Goal: Task Accomplishment & Management: Complete application form

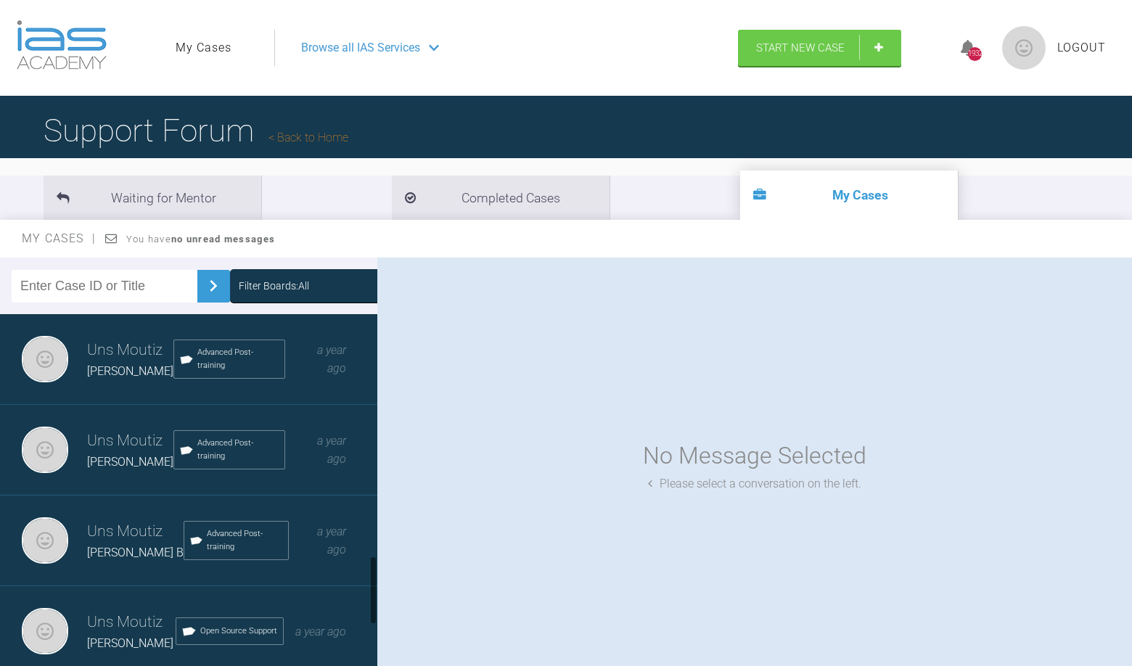
scroll to position [1254, 0]
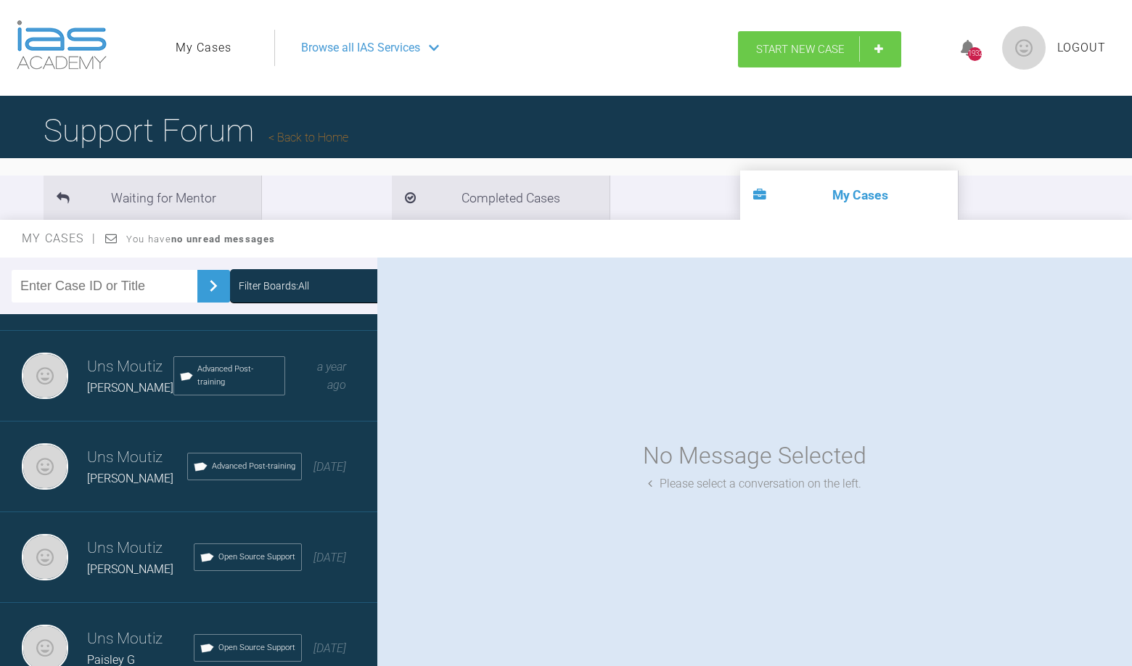
click at [767, 50] on span "Start New Case" at bounding box center [800, 49] width 89 height 13
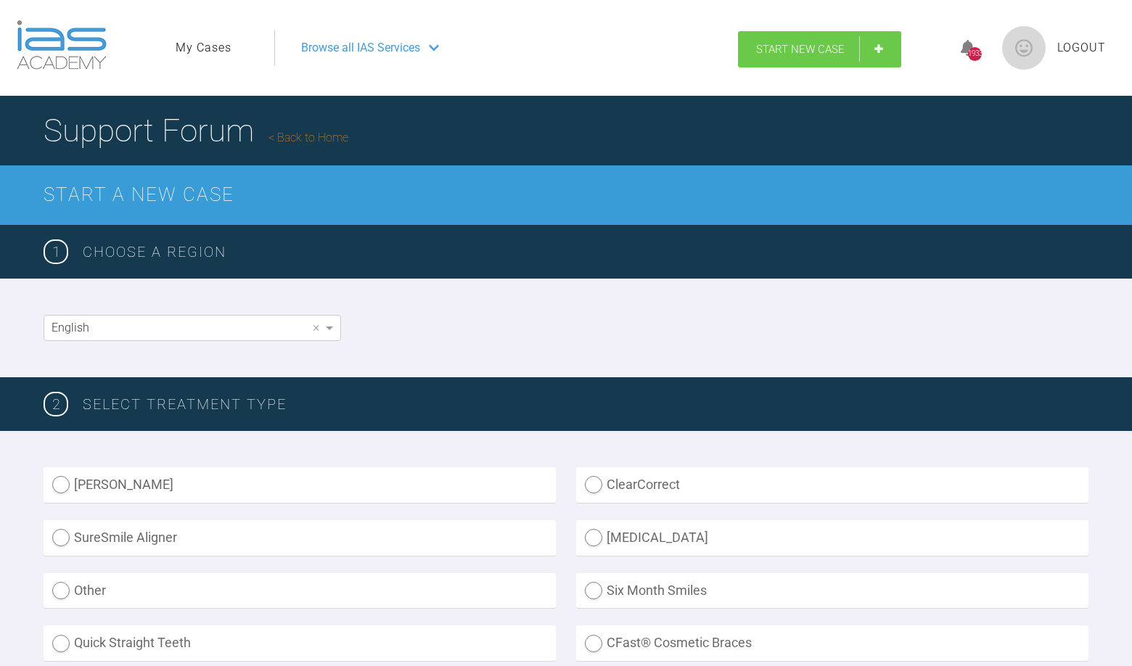
click at [803, 52] on span "Start New Case" at bounding box center [800, 49] width 89 height 13
click at [797, 50] on span "Start New Case" at bounding box center [800, 49] width 89 height 13
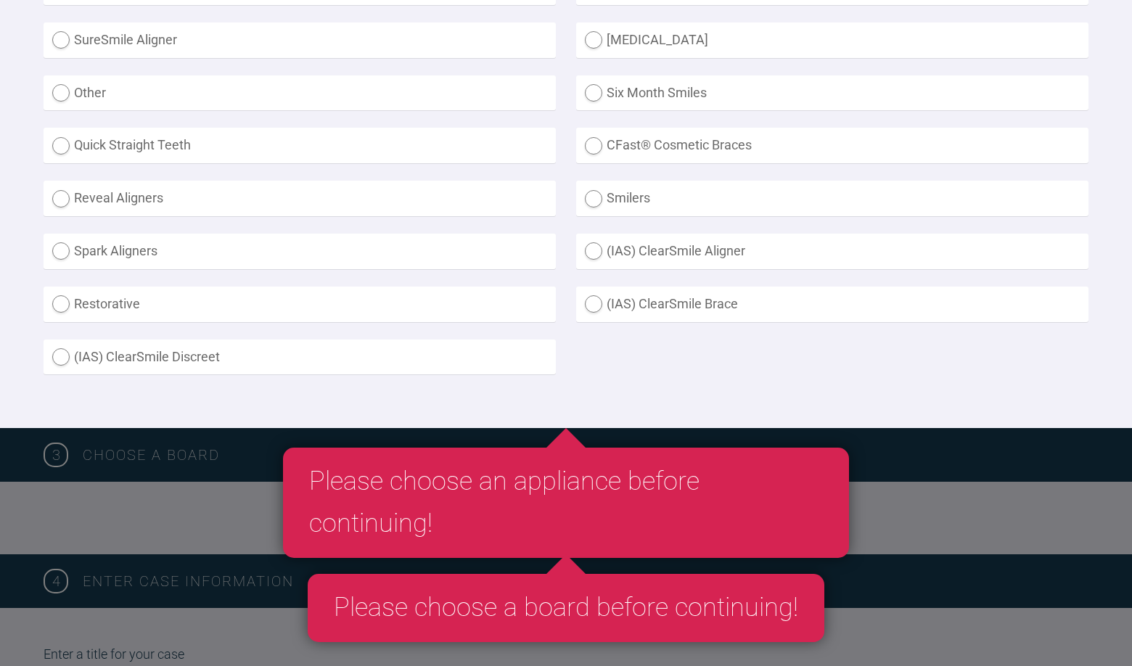
scroll to position [499, 0]
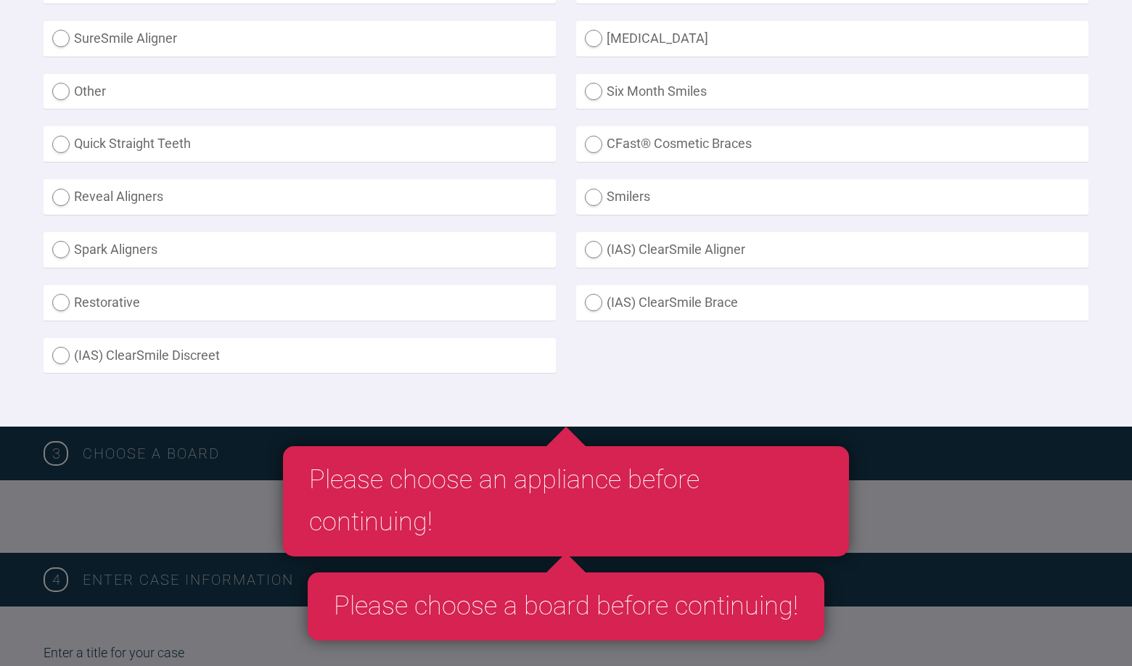
click at [590, 203] on label "Smilers" at bounding box center [832, 197] width 512 height 36
radio input "true"
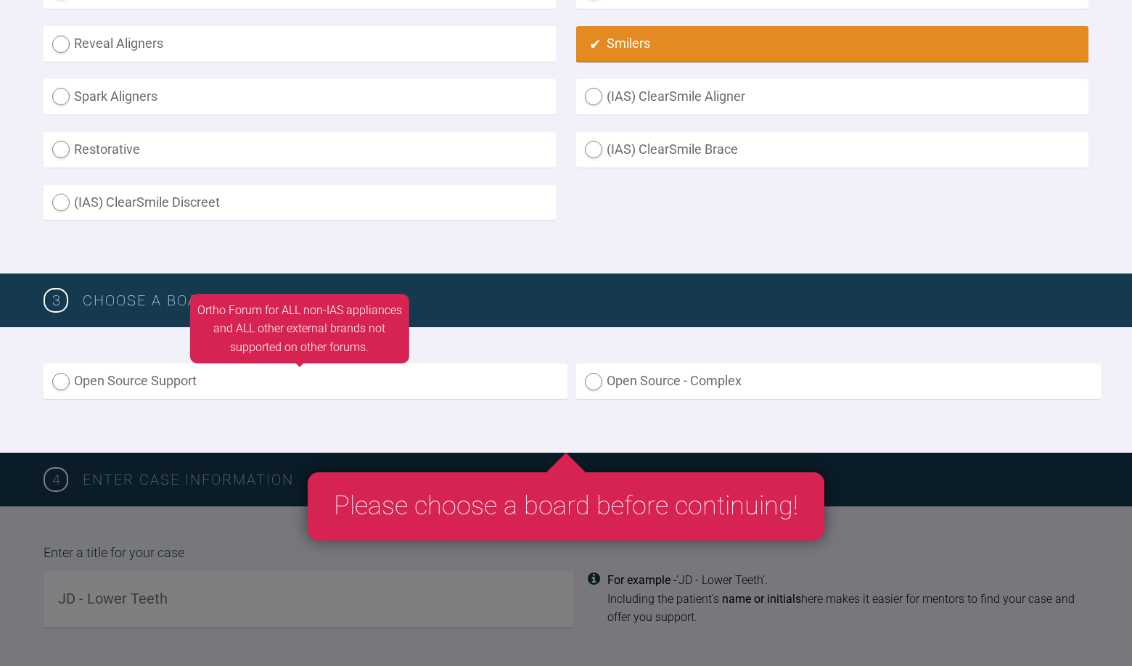
scroll to position [691, 0]
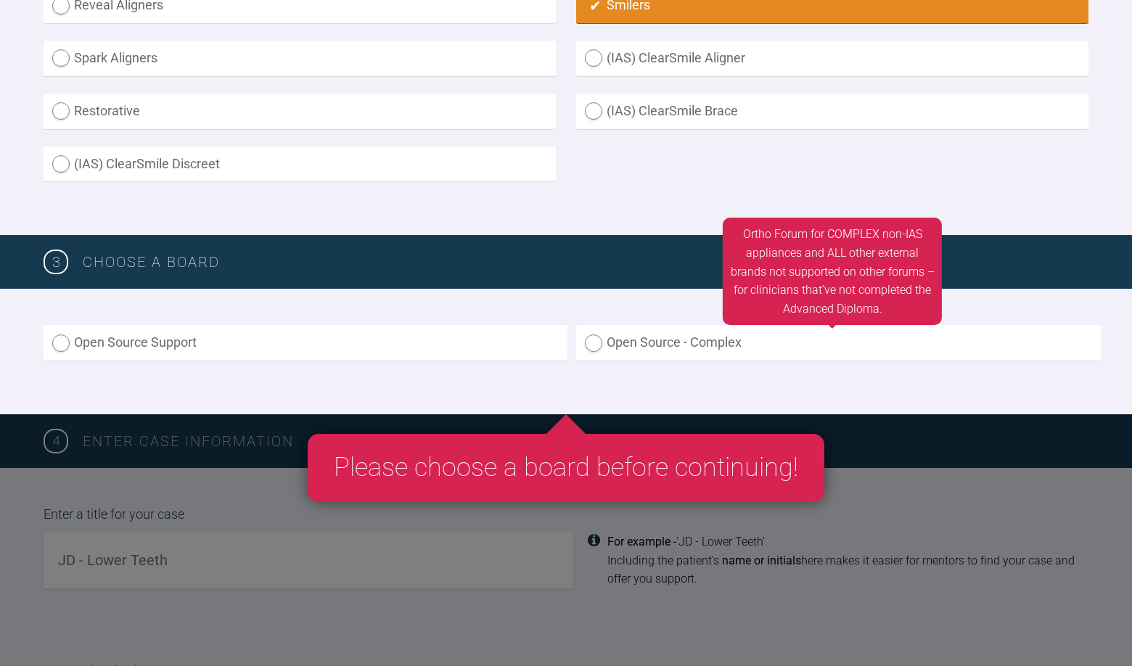
click at [601, 341] on label "Open Source - Complex" at bounding box center [838, 343] width 524 height 36
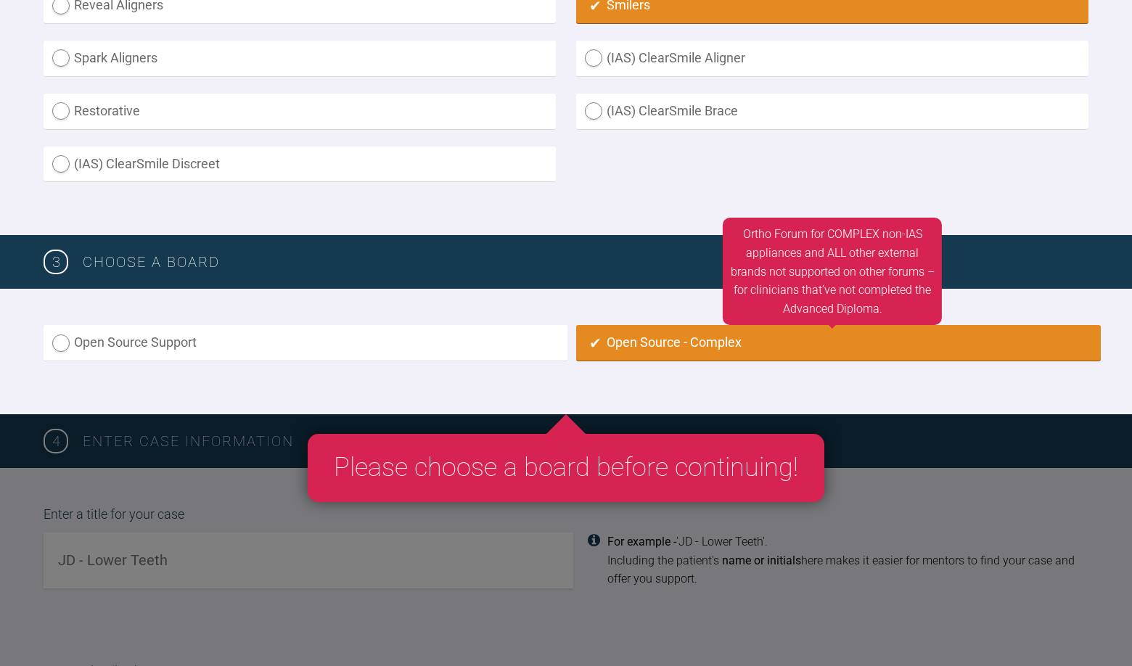
radio input "true"
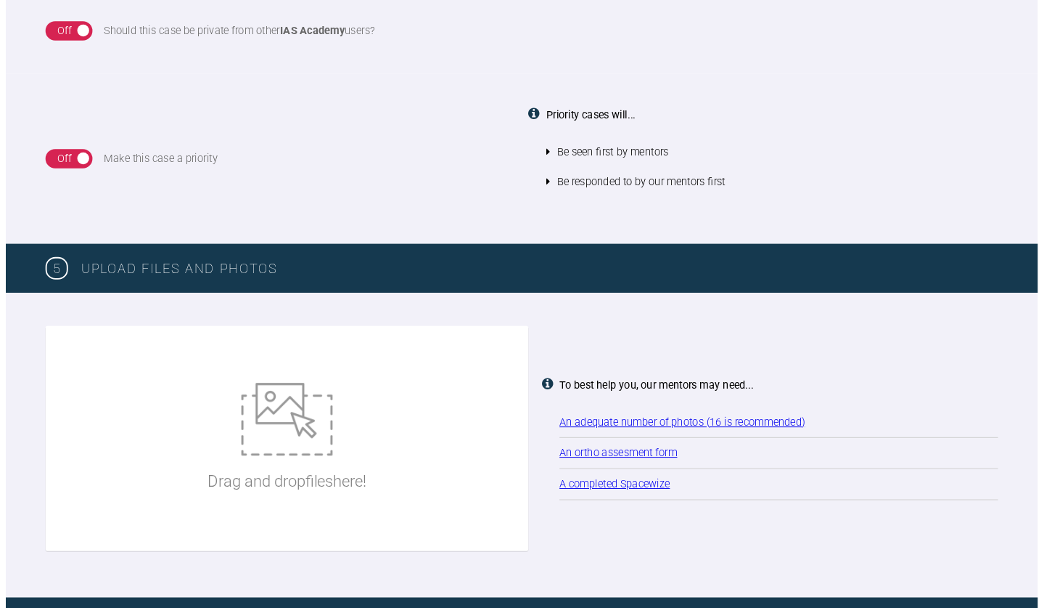
scroll to position [1763, 0]
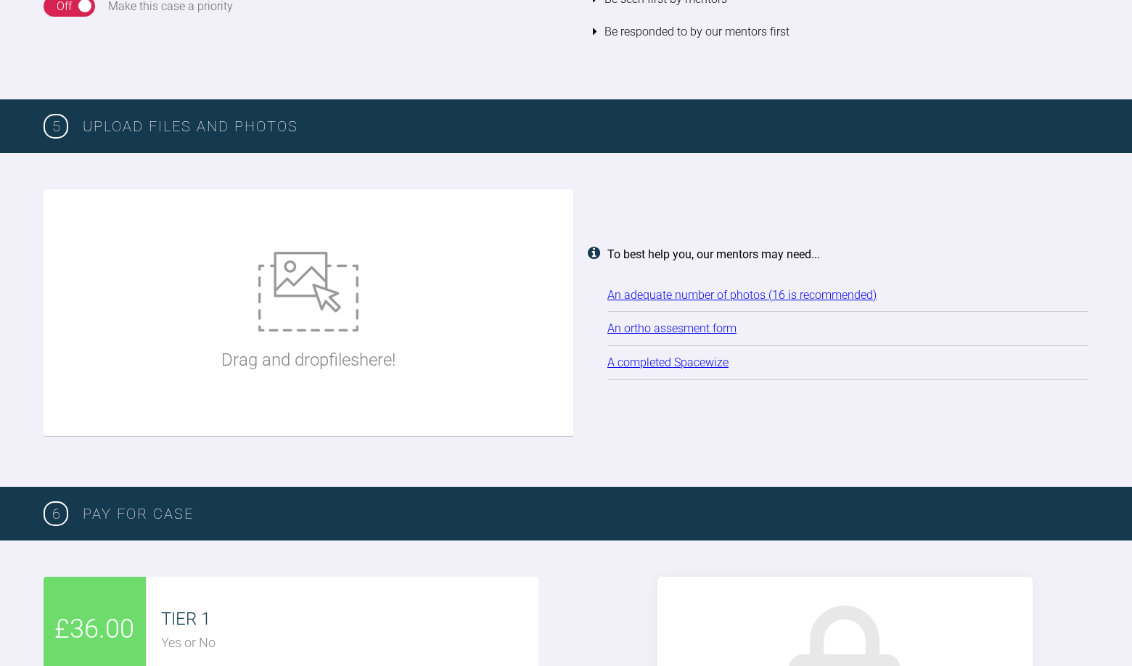
click at [630, 322] on link "An ortho assesment form" at bounding box center [672, 329] width 129 height 14
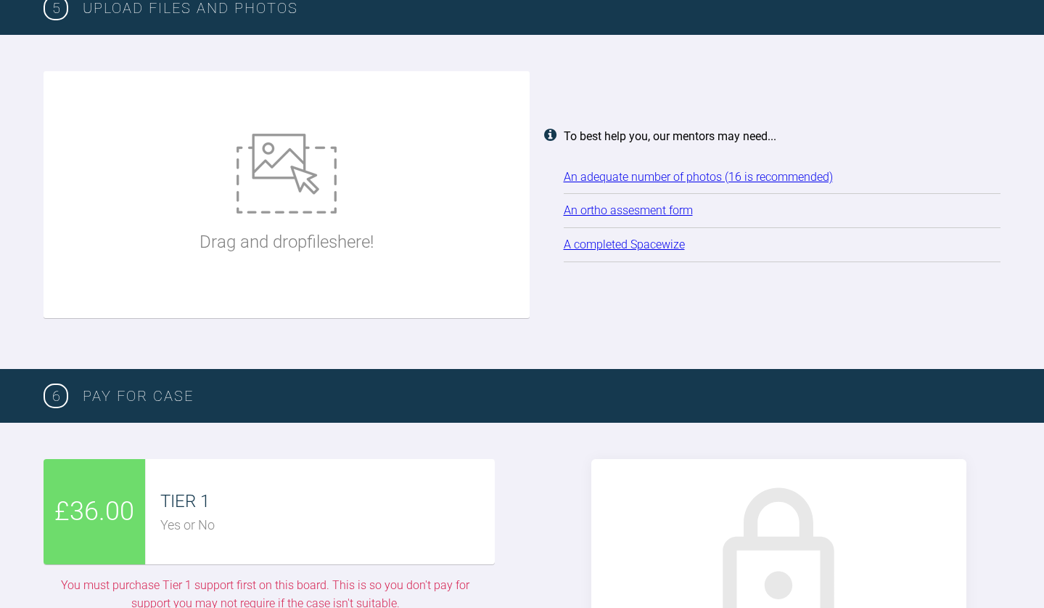
scroll to position [1868, 0]
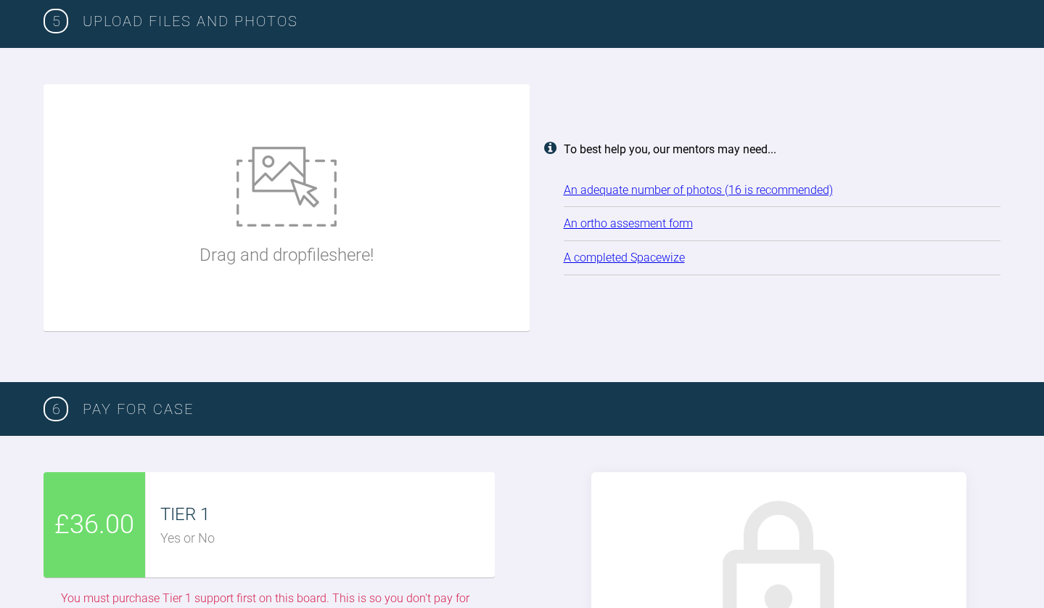
click at [610, 216] on link "An ortho assesment form" at bounding box center [628, 223] width 129 height 14
